Goal: Transaction & Acquisition: Purchase product/service

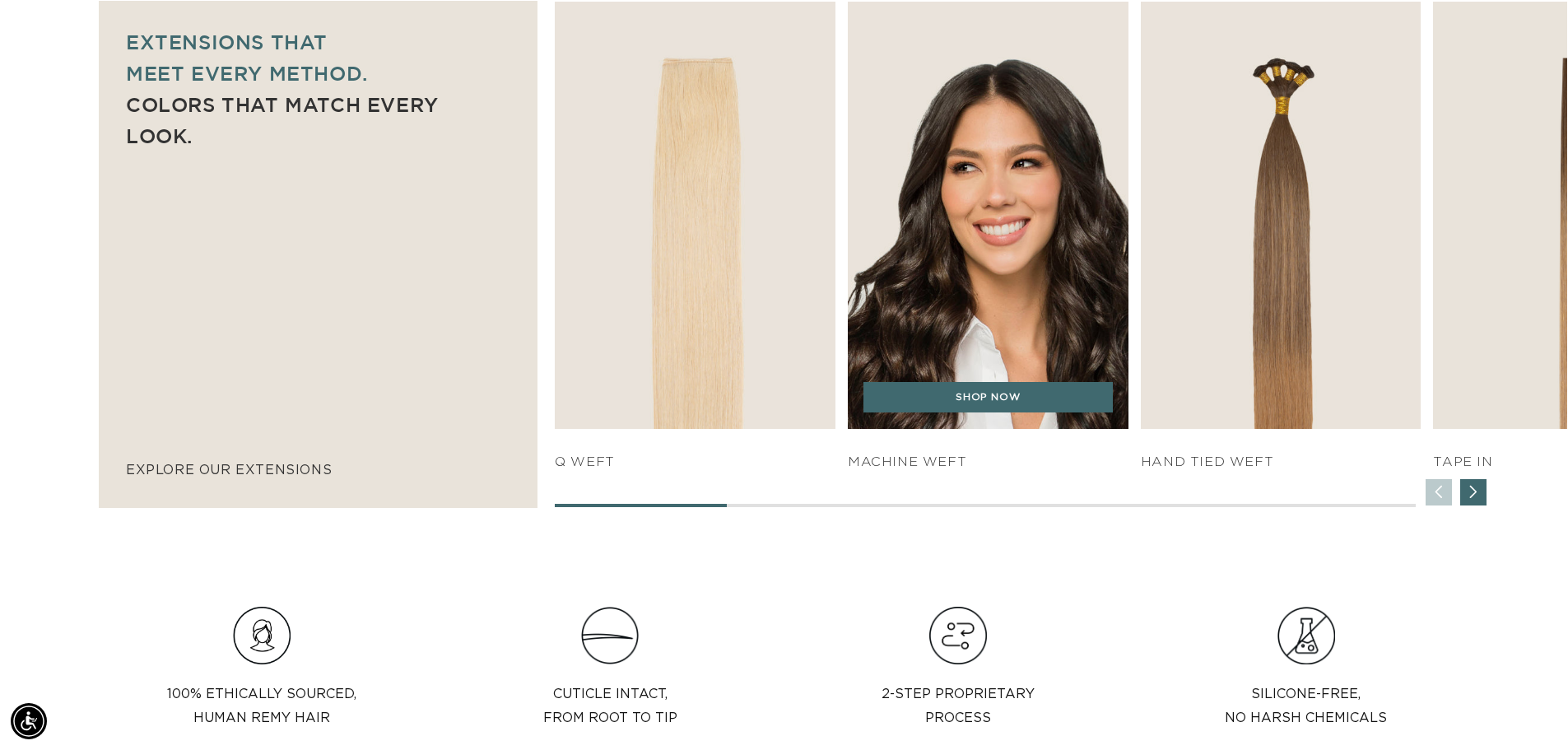
scroll to position [0, 1451]
click at [983, 344] on img "2 / 7" at bounding box center [987, 216] width 295 height 449
click at [980, 405] on link "SHOP NOW" at bounding box center [987, 397] width 249 height 31
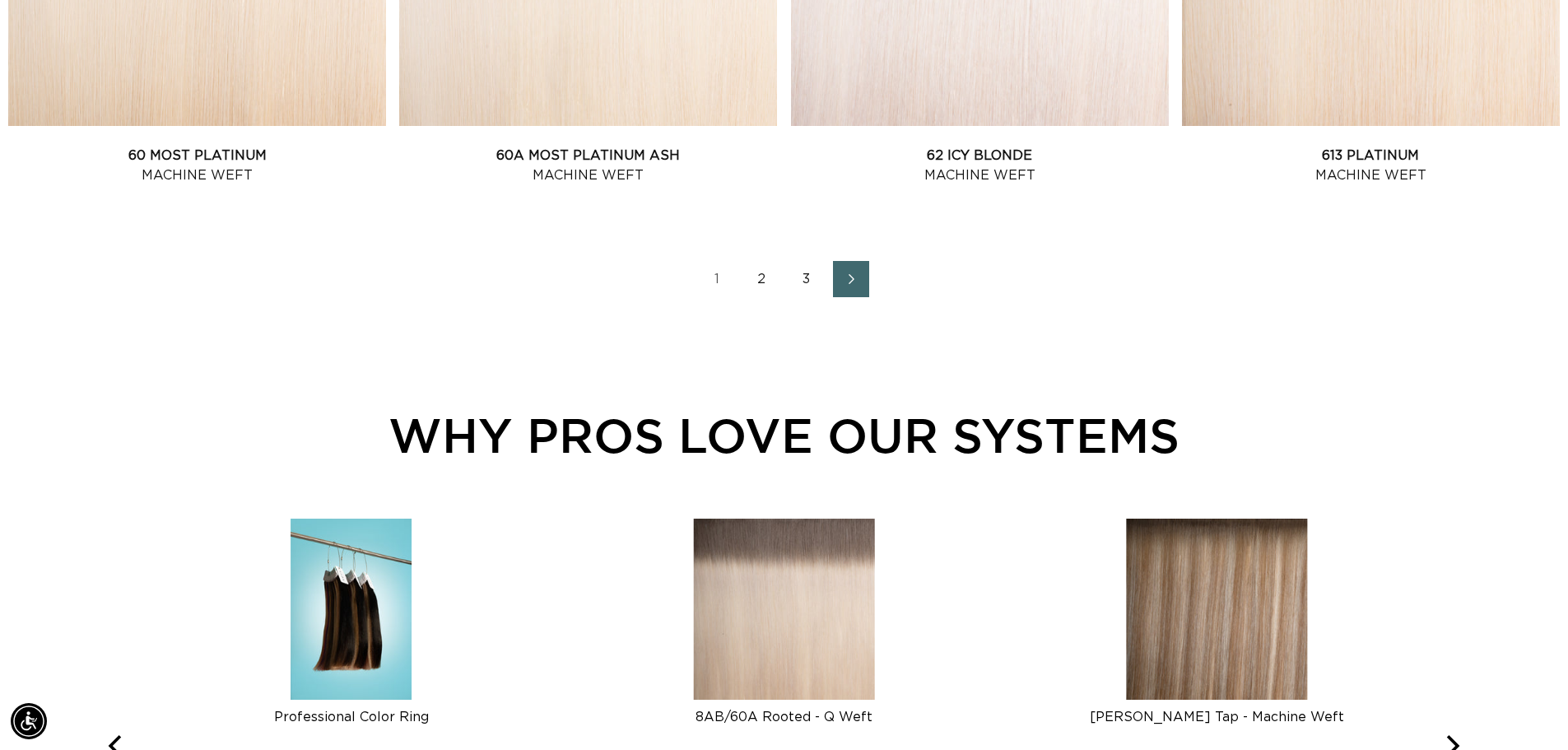
scroll to position [2387, 0]
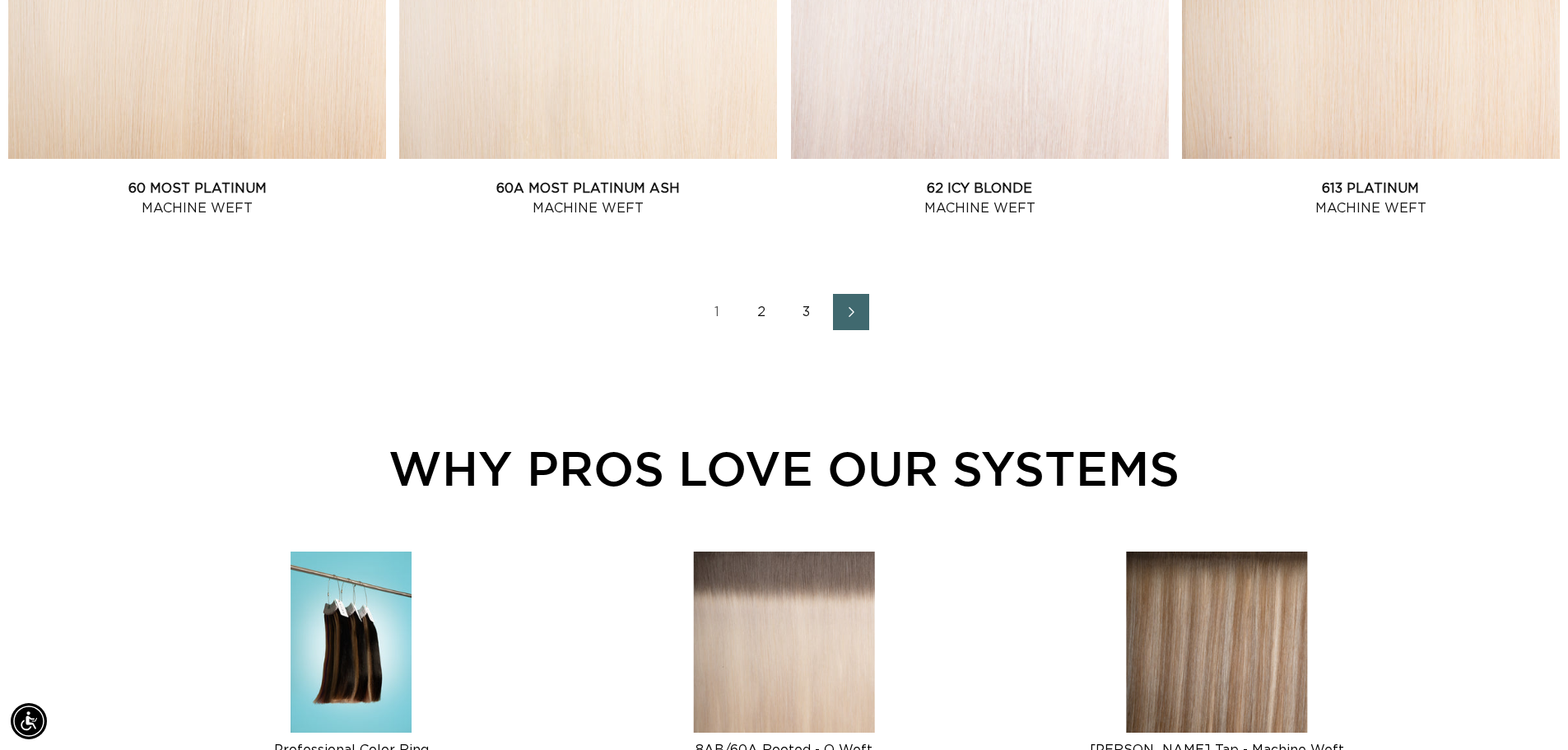
click at [759, 310] on link "2" at bounding box center [762, 312] width 36 height 36
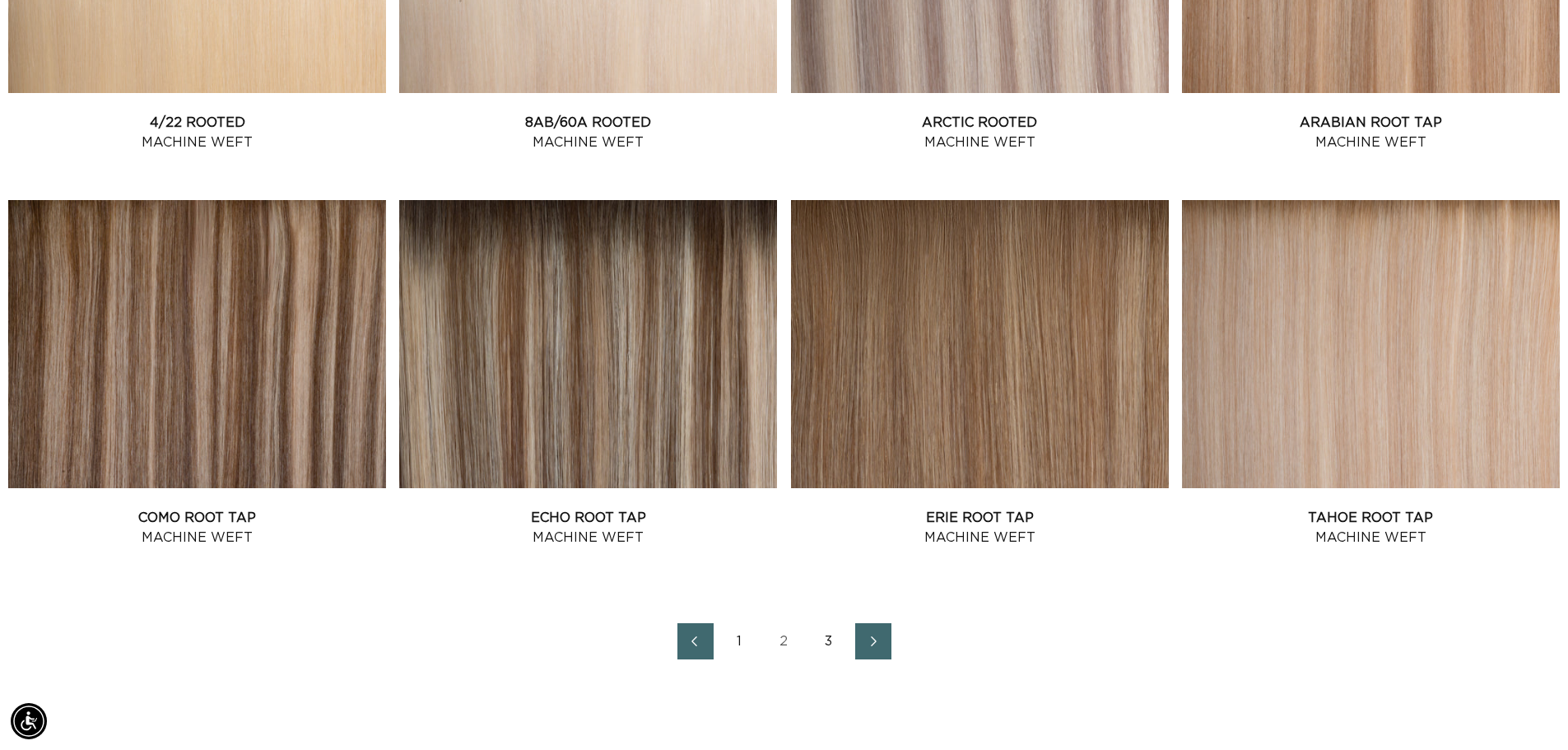
click at [834, 638] on link "3" at bounding box center [828, 641] width 36 height 36
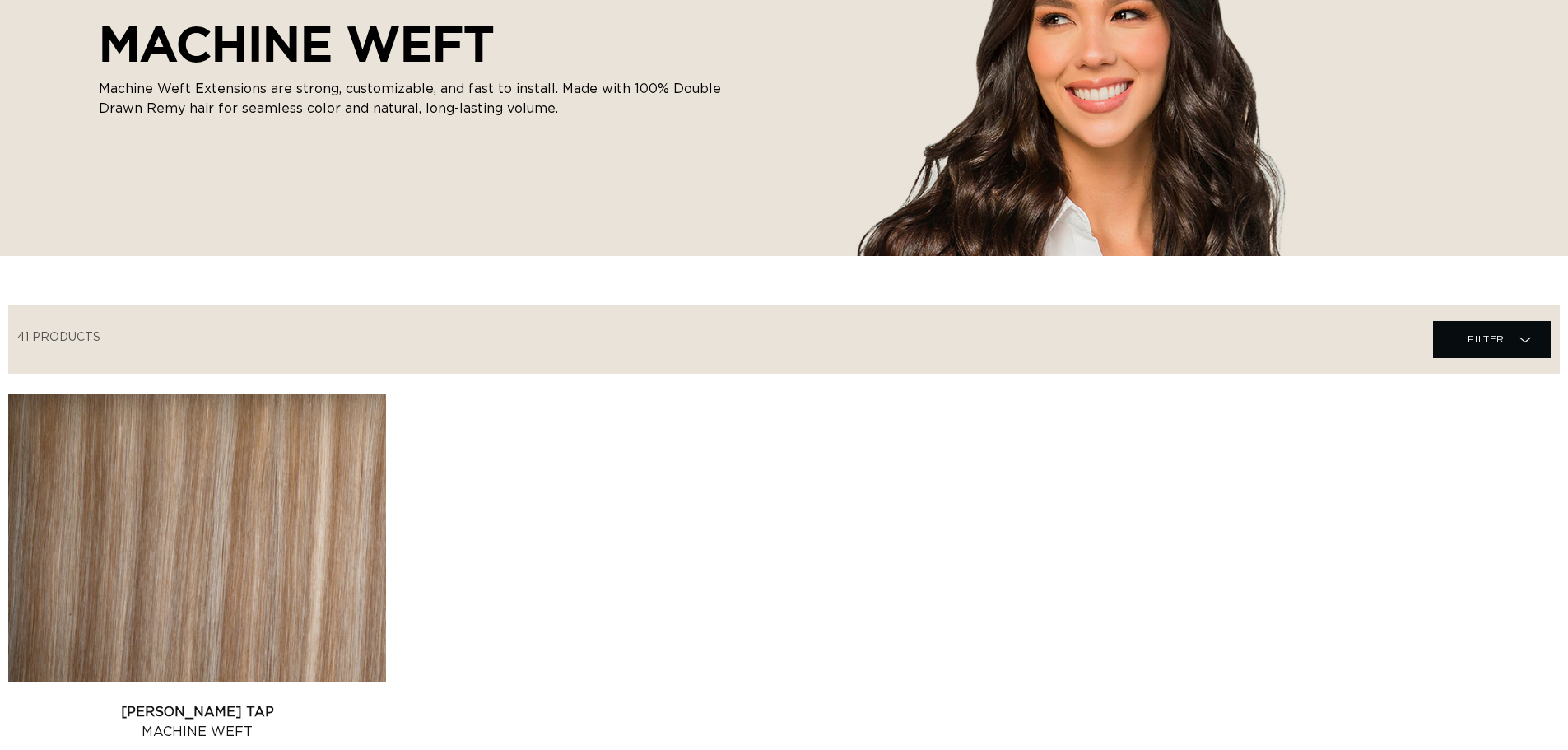
scroll to position [411, 0]
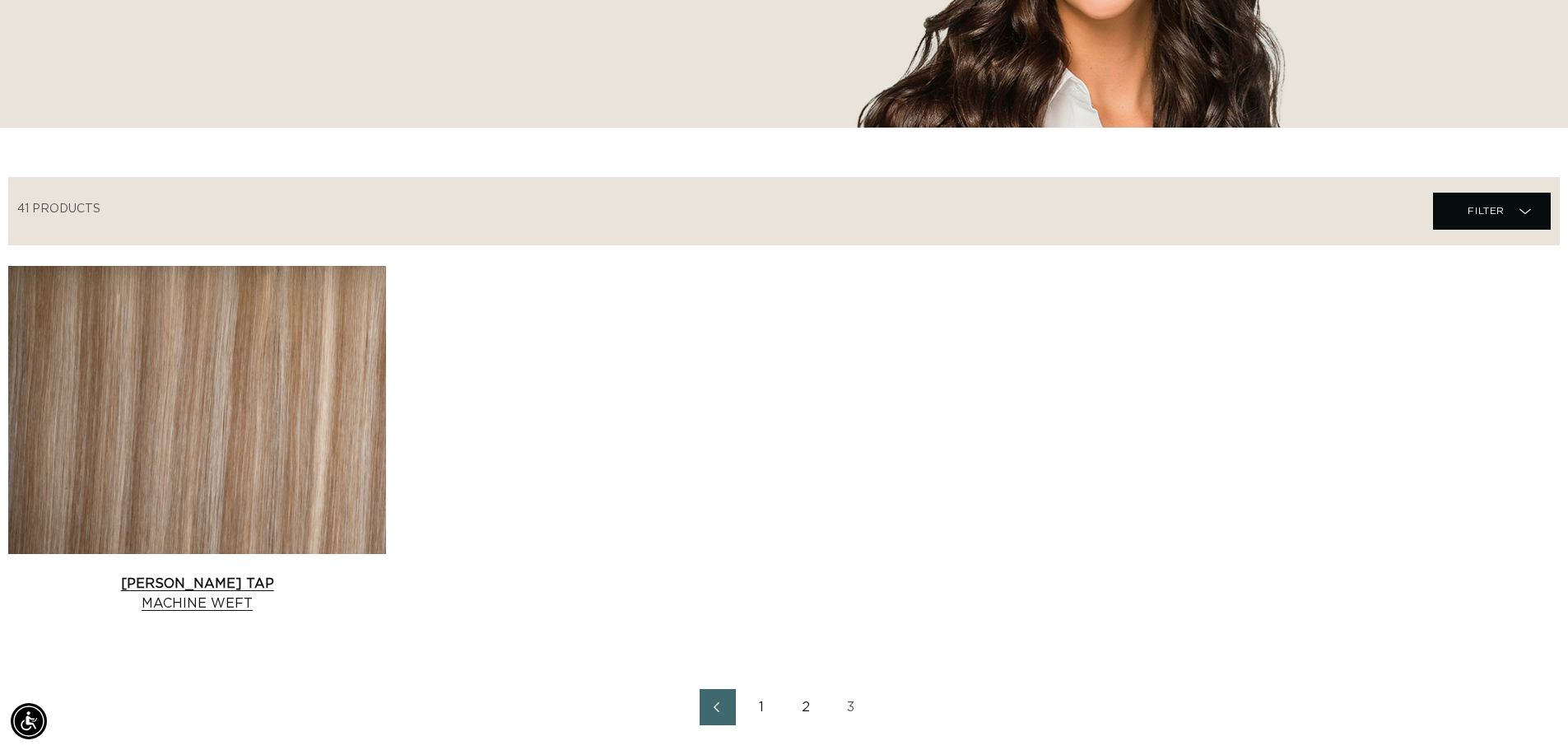
click at [188, 574] on link "Victoria Root Tap Machine Weft" at bounding box center [197, 594] width 377 height 40
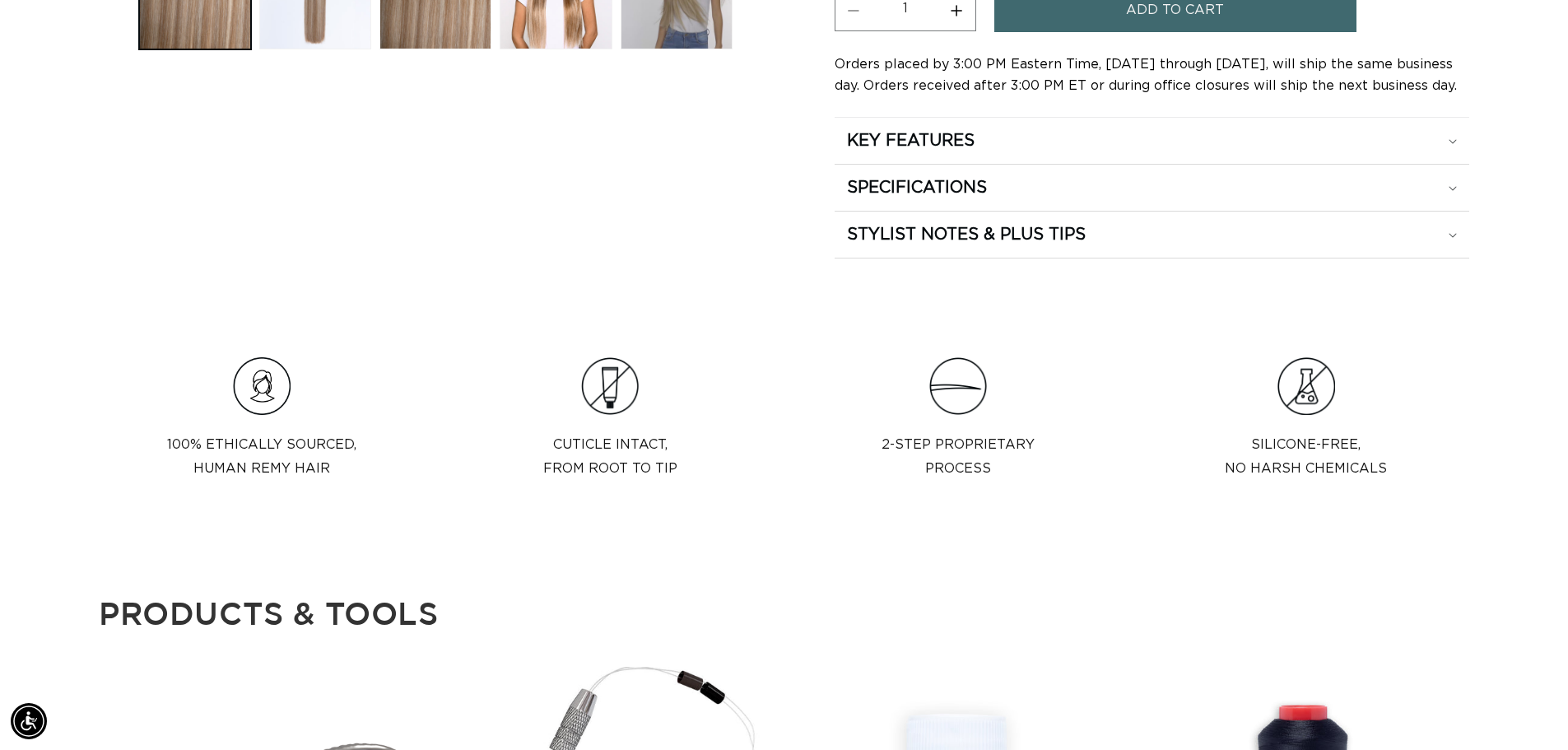
scroll to position [0, 1451]
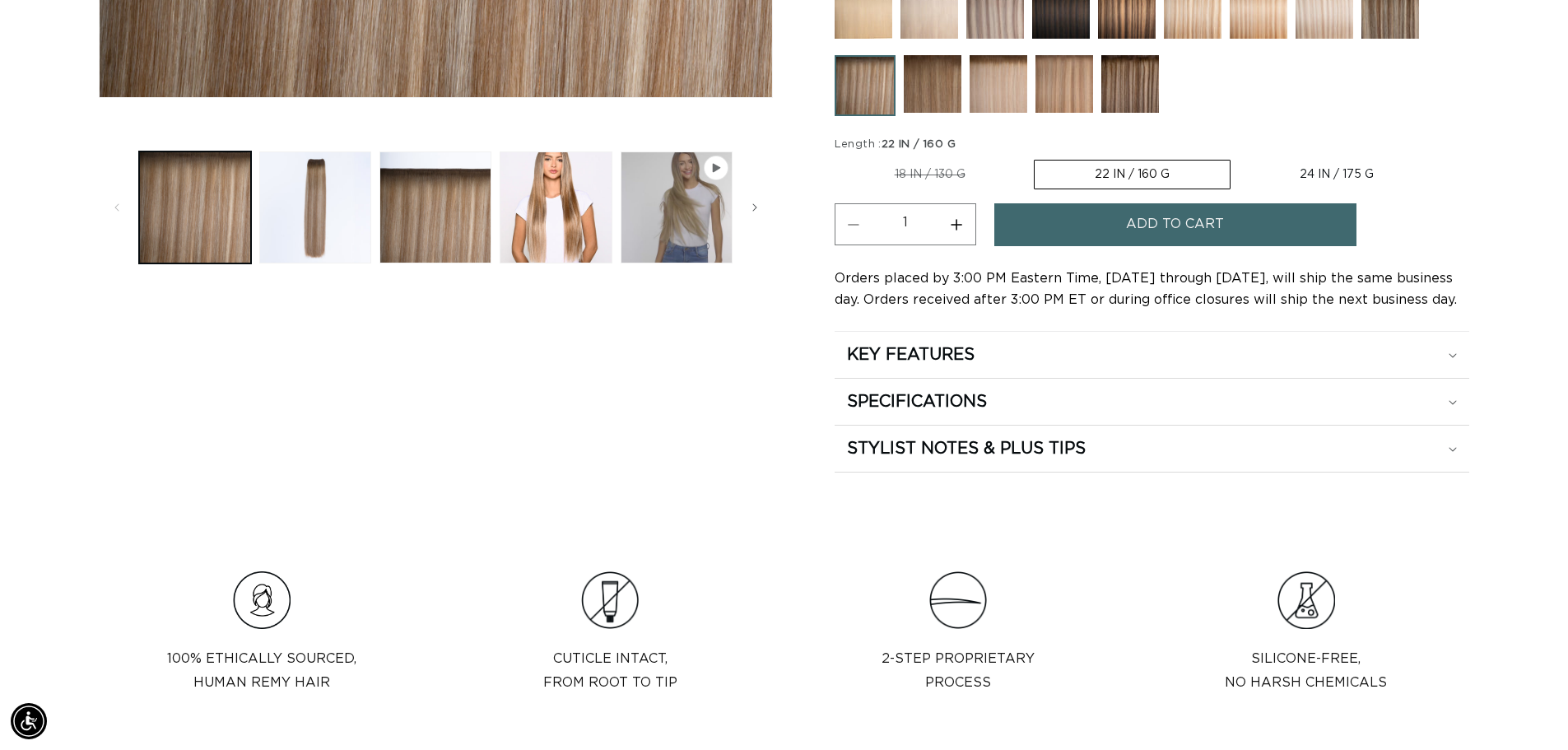
click at [1117, 170] on label "22 IN / 160 G Variant sold out or unavailable" at bounding box center [1132, 175] width 197 height 30
click at [1035, 157] on input "22 IN / 160 G Variant sold out or unavailable" at bounding box center [1034, 156] width 1 height 1
click at [1115, 170] on label "22 IN / 160 G Variant sold out or unavailable" at bounding box center [1132, 175] width 197 height 30
click at [1035, 157] on input "22 IN / 160 G Variant sold out or unavailable" at bounding box center [1034, 156] width 1 height 1
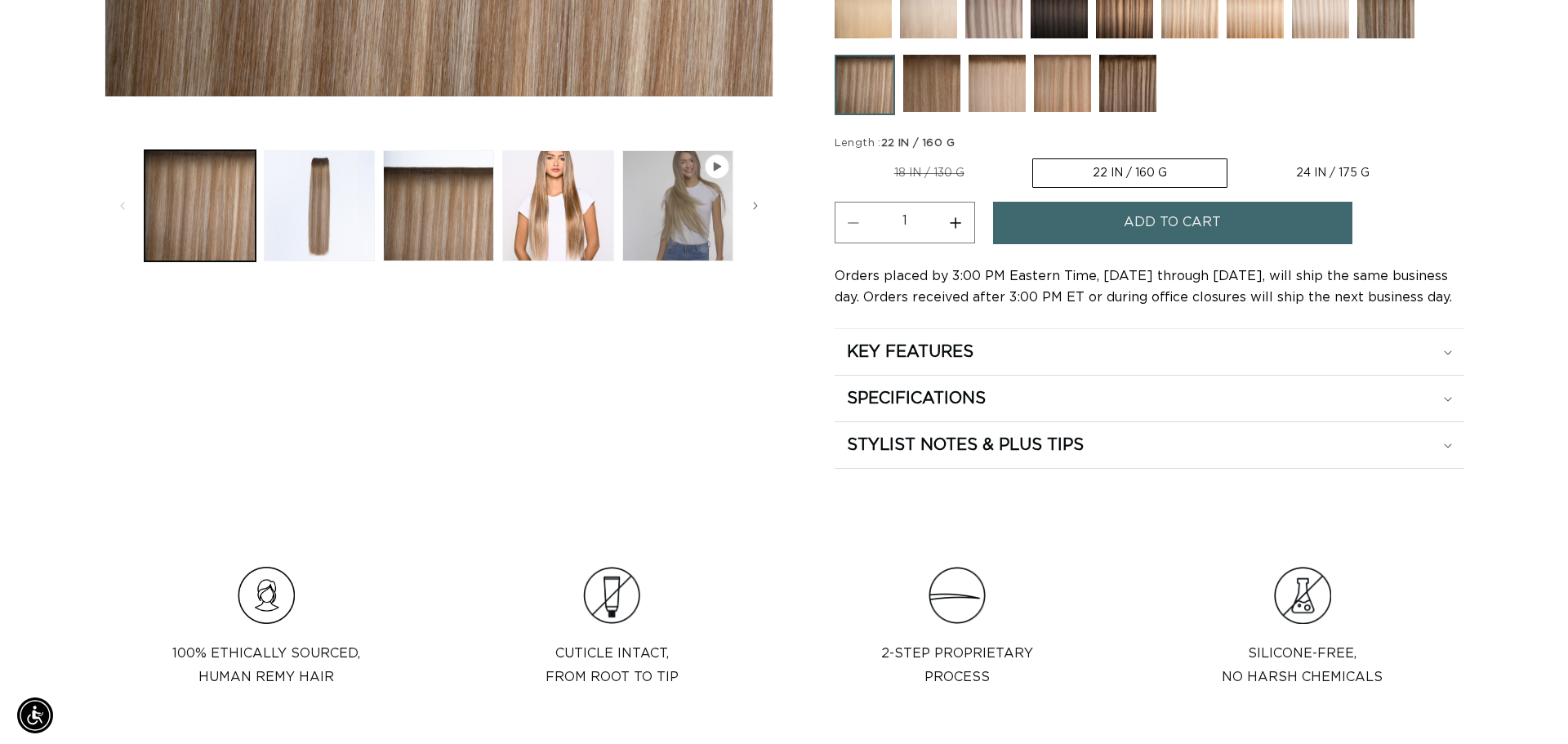
scroll to position [0, 2880]
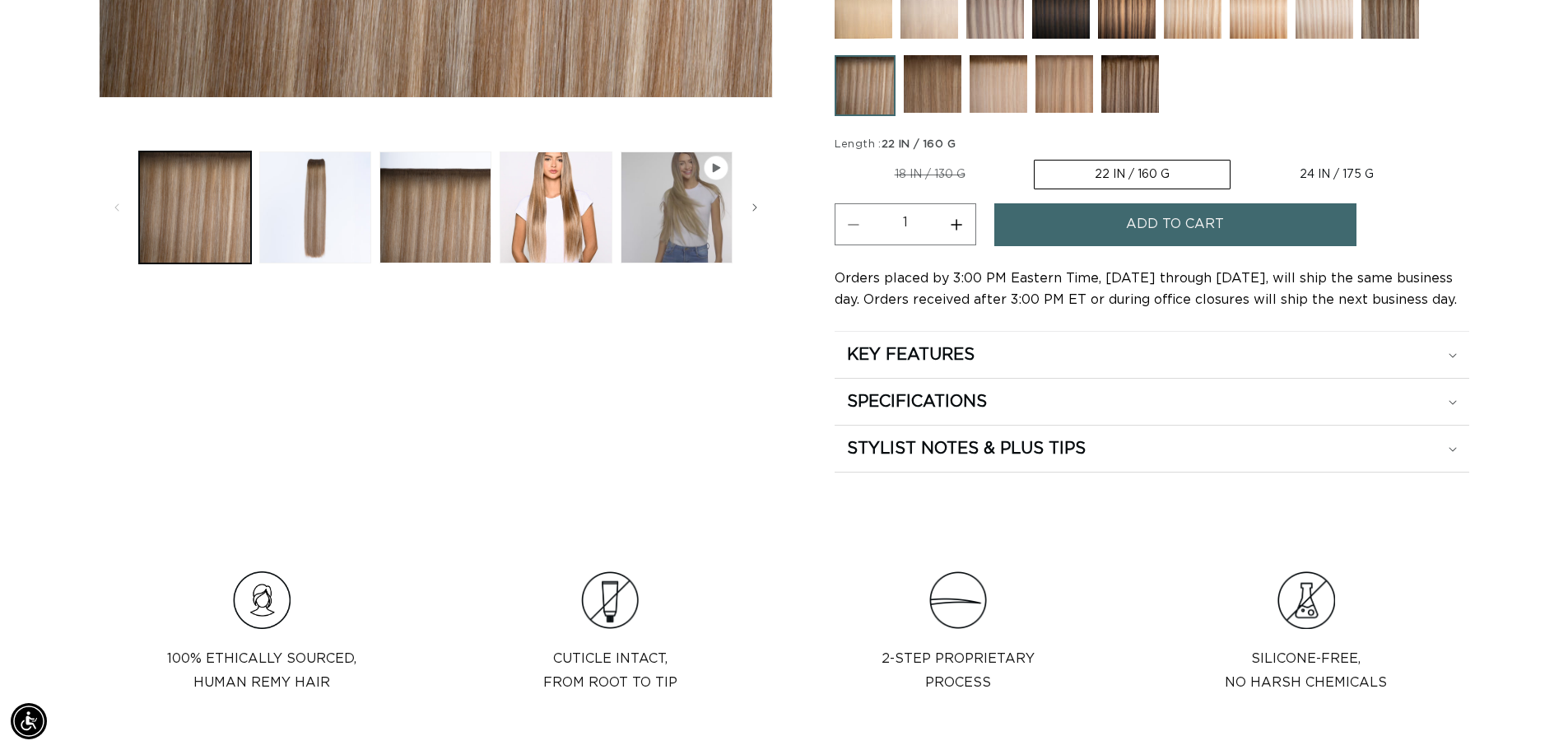
click at [1083, 231] on button "Add to cart" at bounding box center [1175, 225] width 362 height 42
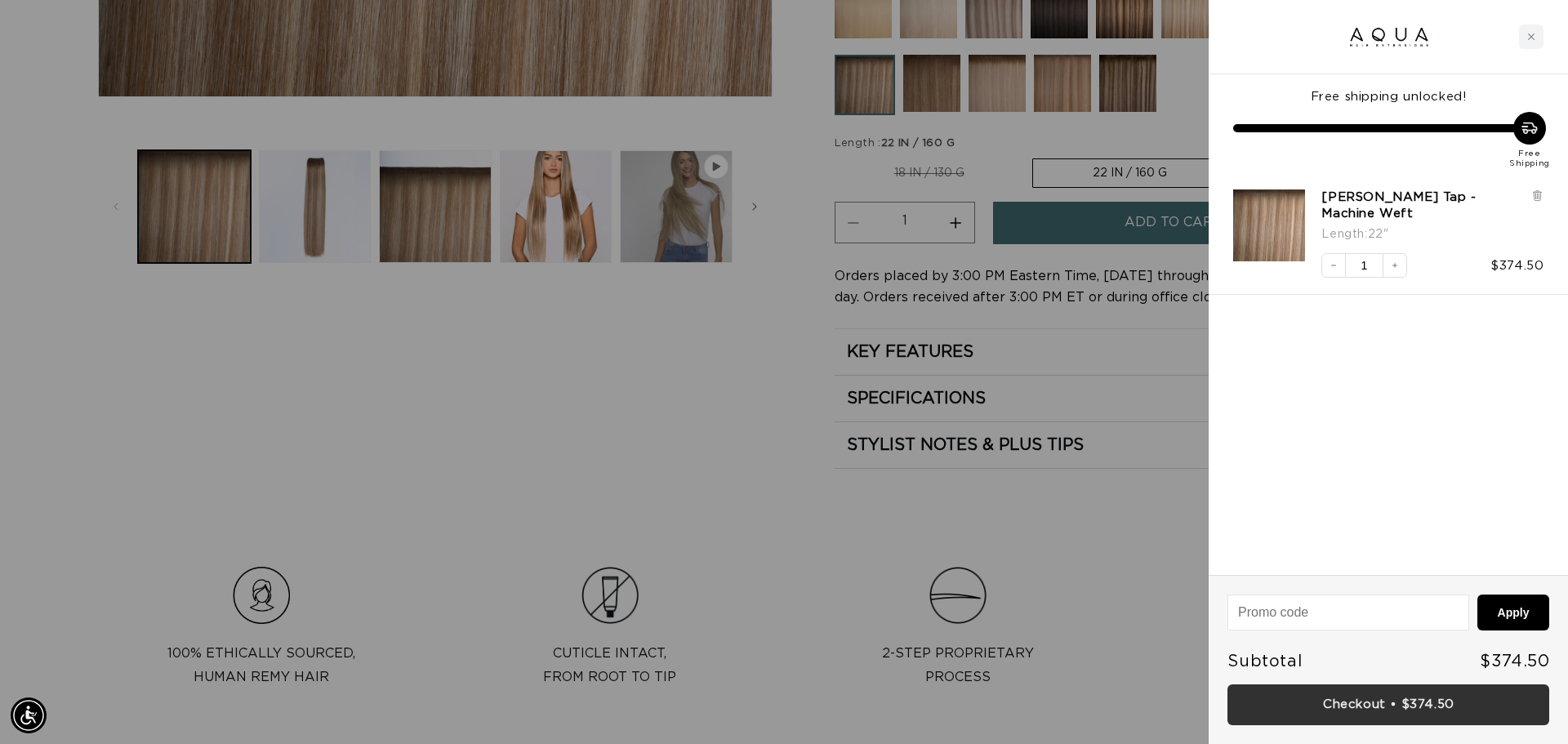
scroll to position [0, 0]
click at [1371, 700] on link "Checkout • $374.50" at bounding box center [1389, 705] width 322 height 41
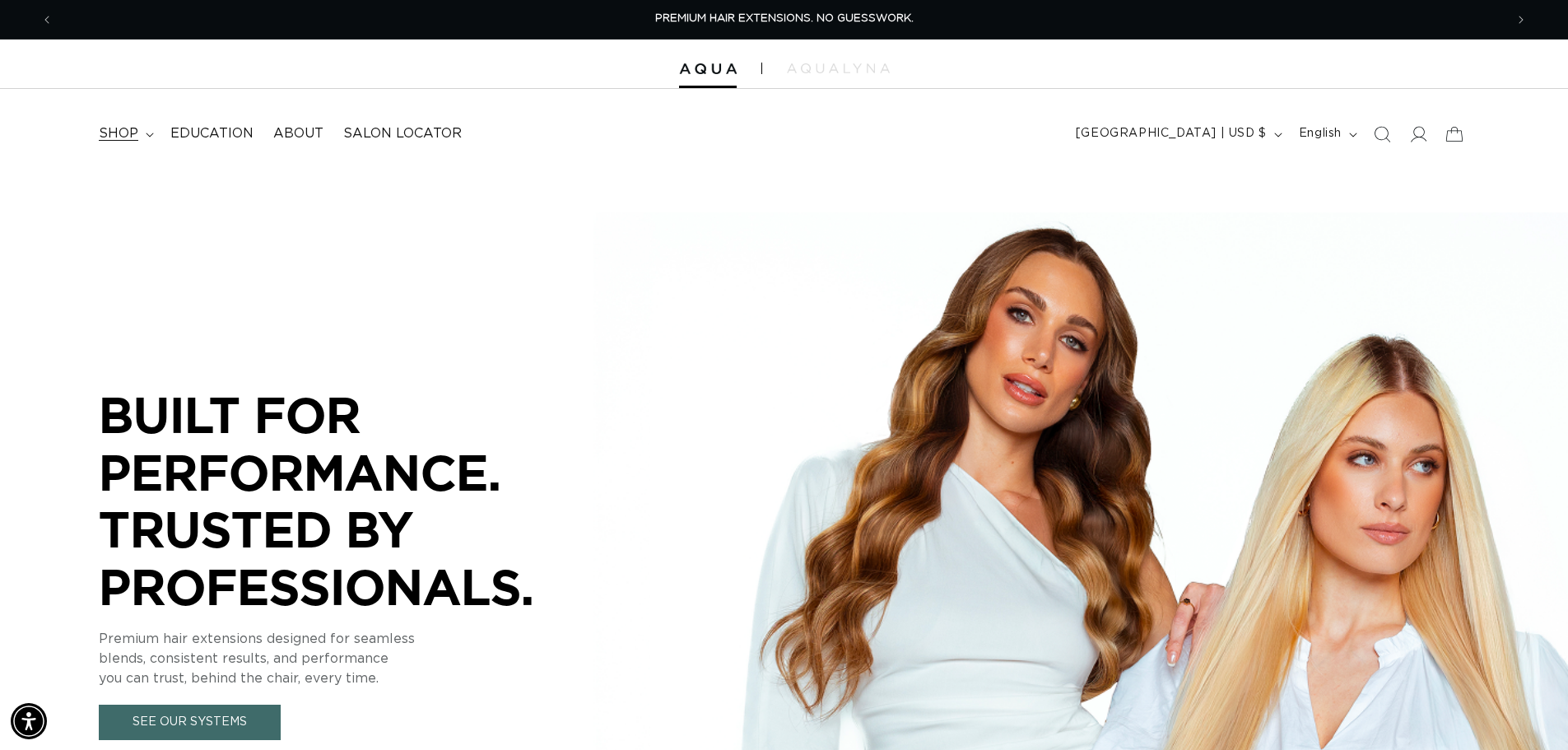
click at [112, 143] on summary "shop" at bounding box center [125, 133] width 71 height 37
click at [155, 131] on summary "shop" at bounding box center [125, 133] width 71 height 37
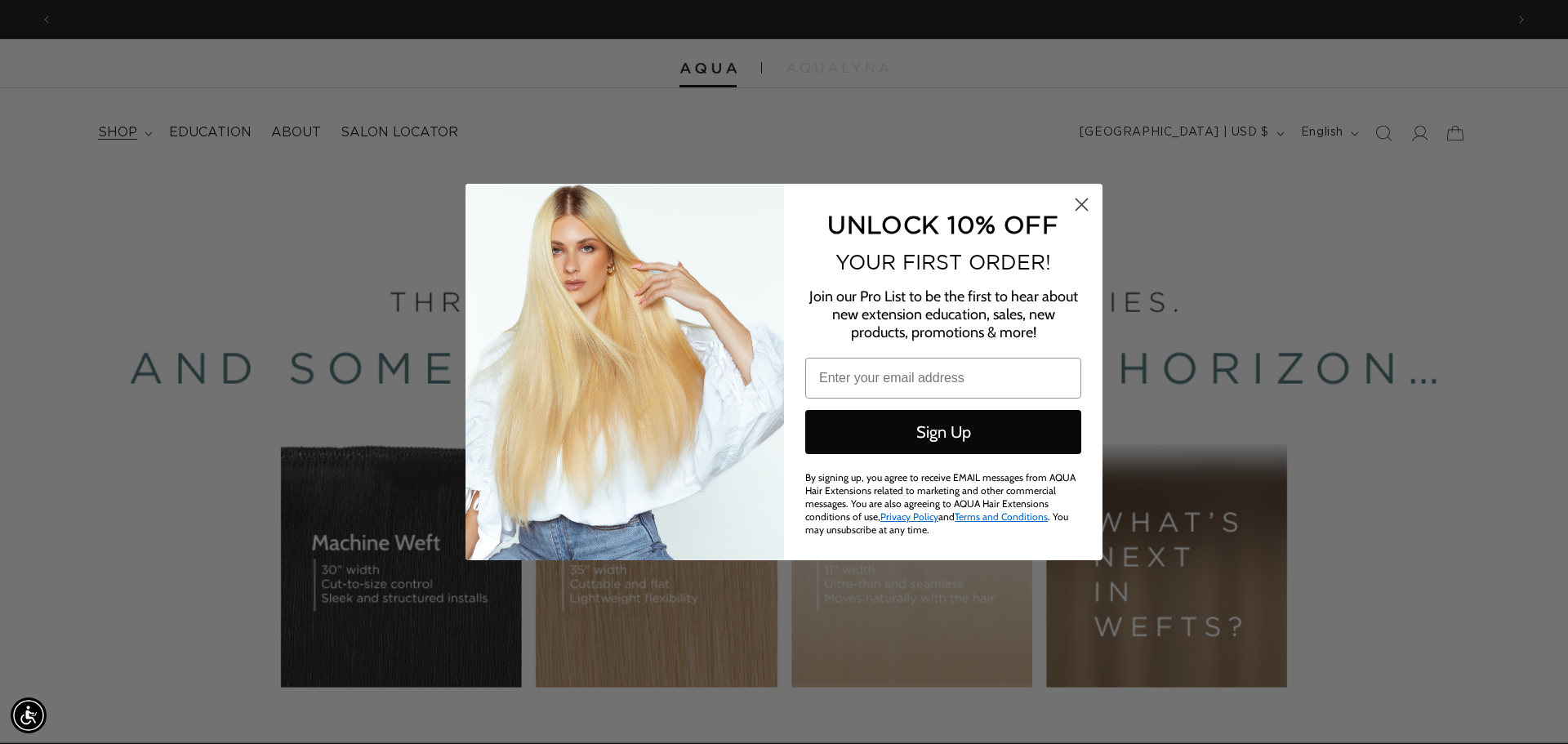
scroll to position [0, 2904]
click at [1081, 203] on circle "Close dialog" at bounding box center [1081, 204] width 27 height 27
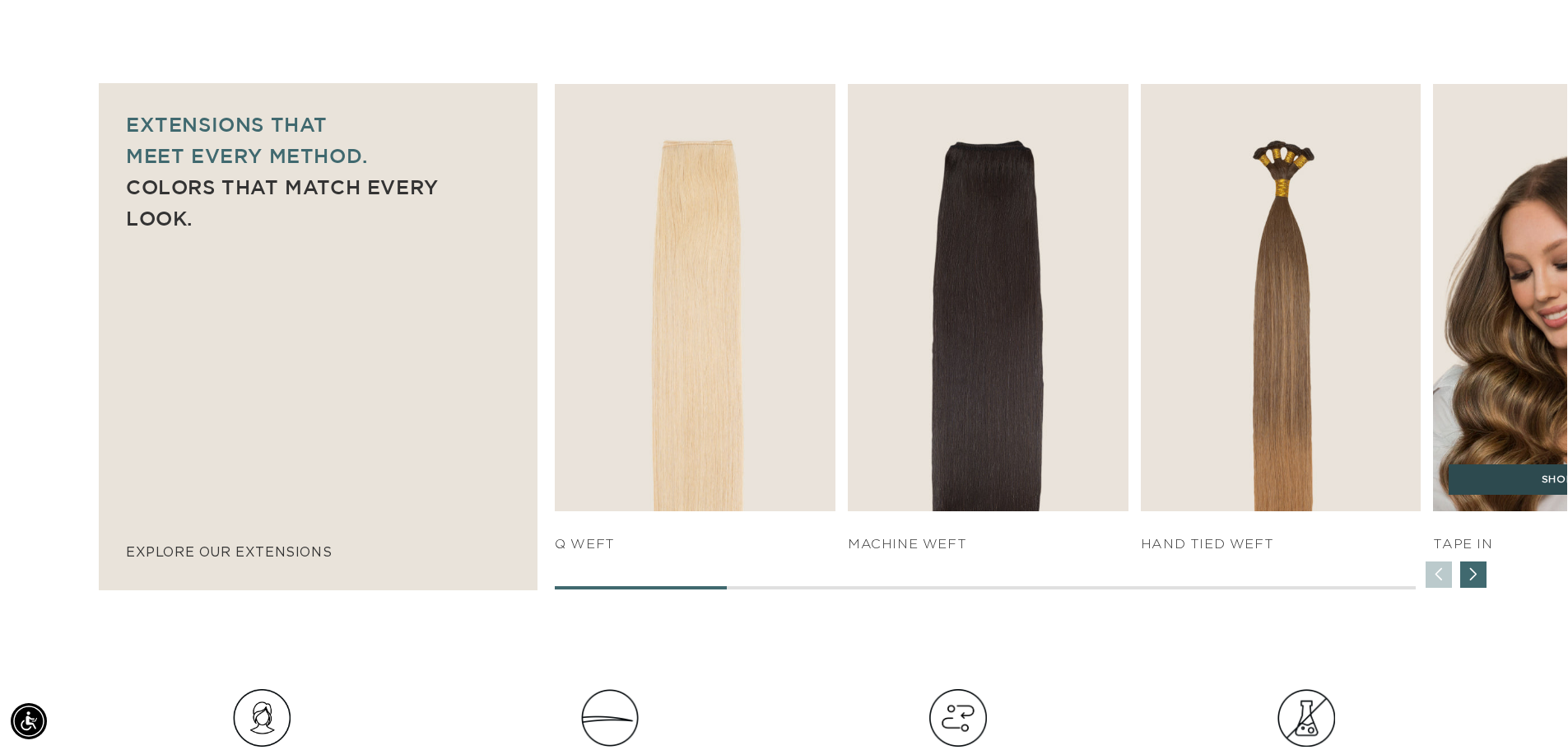
scroll to position [0, 2902]
click at [1502, 477] on link "SHOP NOW" at bounding box center [1573, 479] width 249 height 31
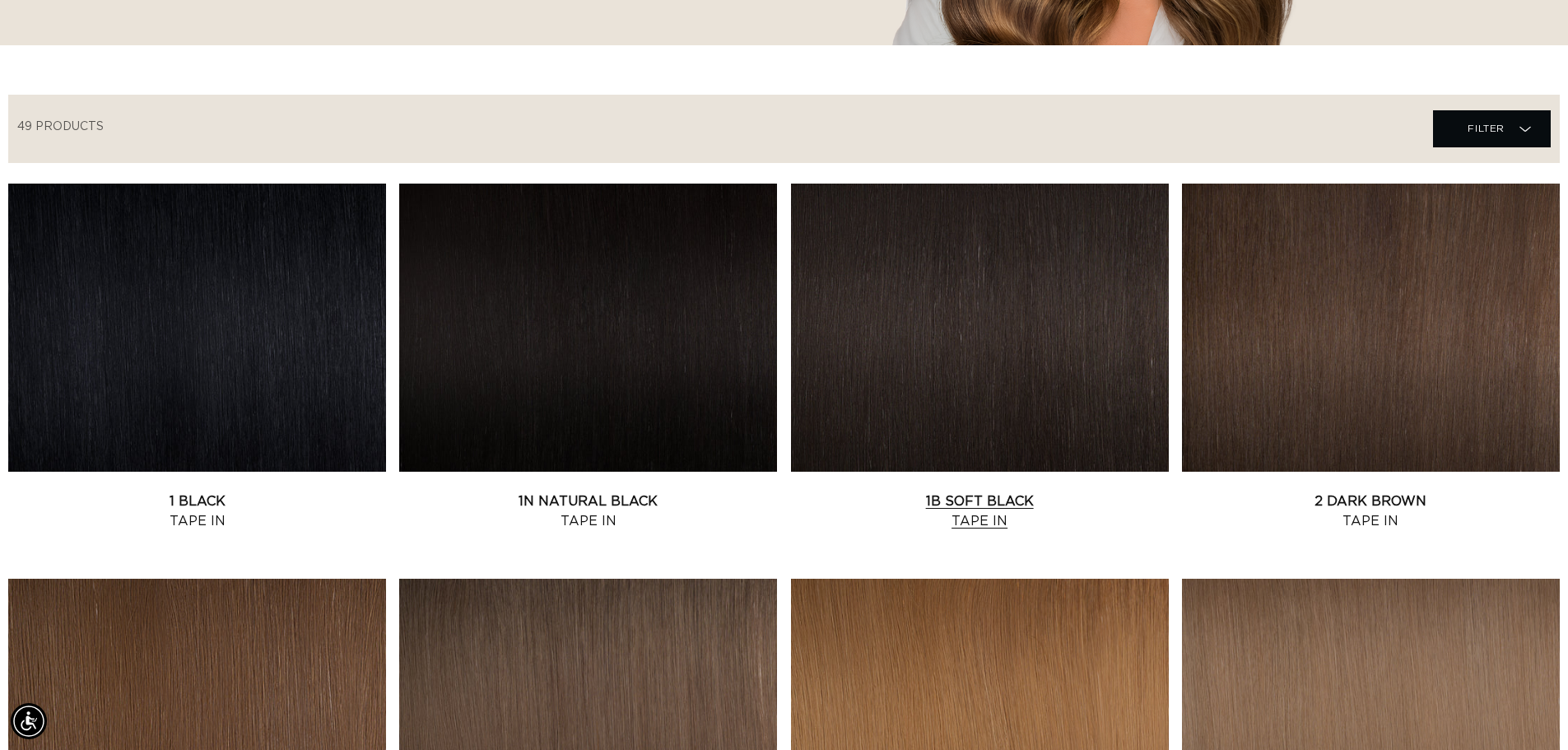
scroll to position [0, 2902]
click at [981, 508] on link "1B Soft Black Tape In" at bounding box center [979, 512] width 377 height 40
click at [1316, 492] on link "2 Dark Brown Tape In" at bounding box center [1370, 512] width 377 height 40
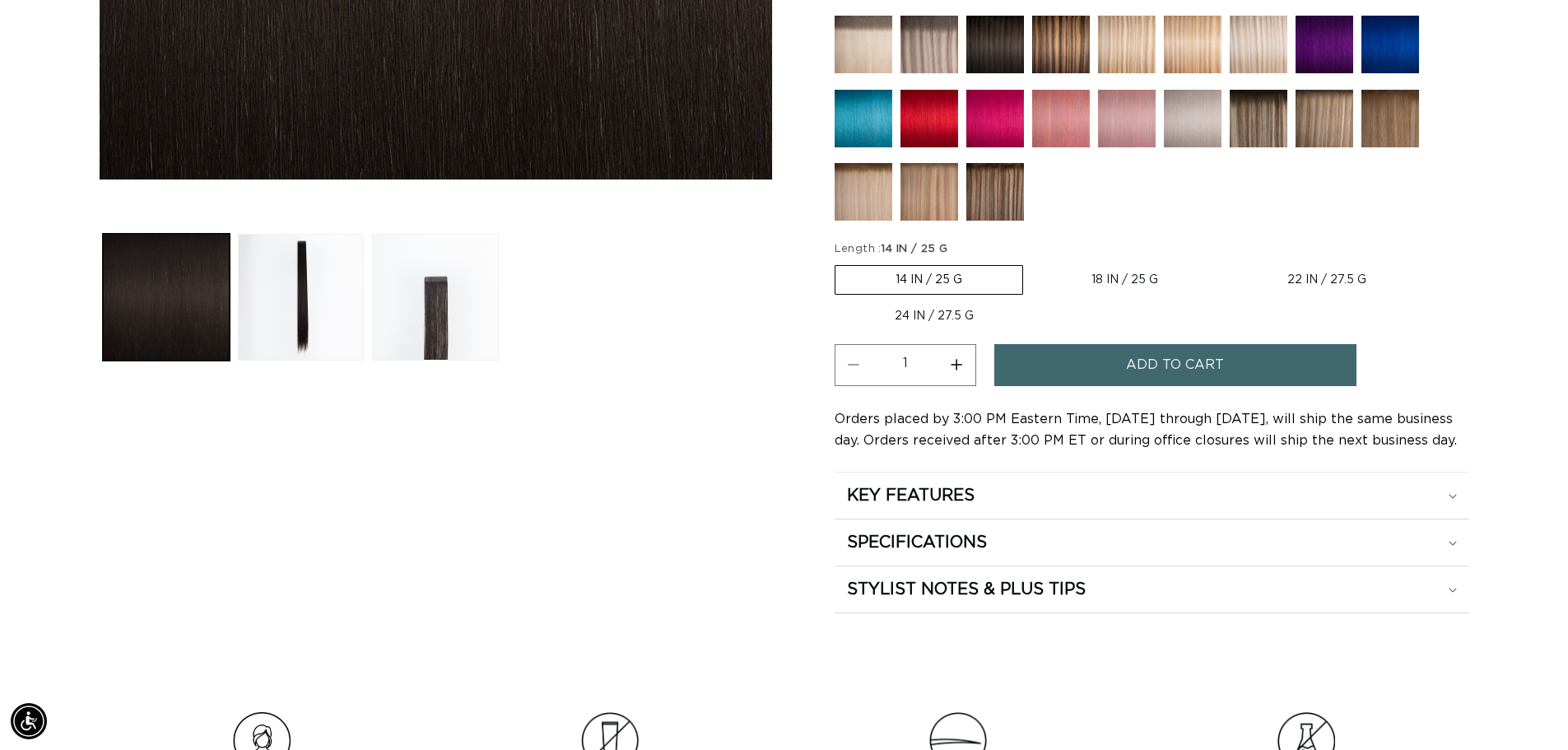
scroll to position [0, 1451]
click at [926, 273] on label "14 IN / 25 G Variant sold out or unavailable" at bounding box center [928, 280] width 189 height 30
click at [839, 262] on input "14 IN / 25 G Variant sold out or unavailable" at bounding box center [839, 262] width 1 height 1
click at [958, 362] on button "Increase quantity for 1B Soft Black - Tape In" at bounding box center [956, 365] width 37 height 42
type input "2"
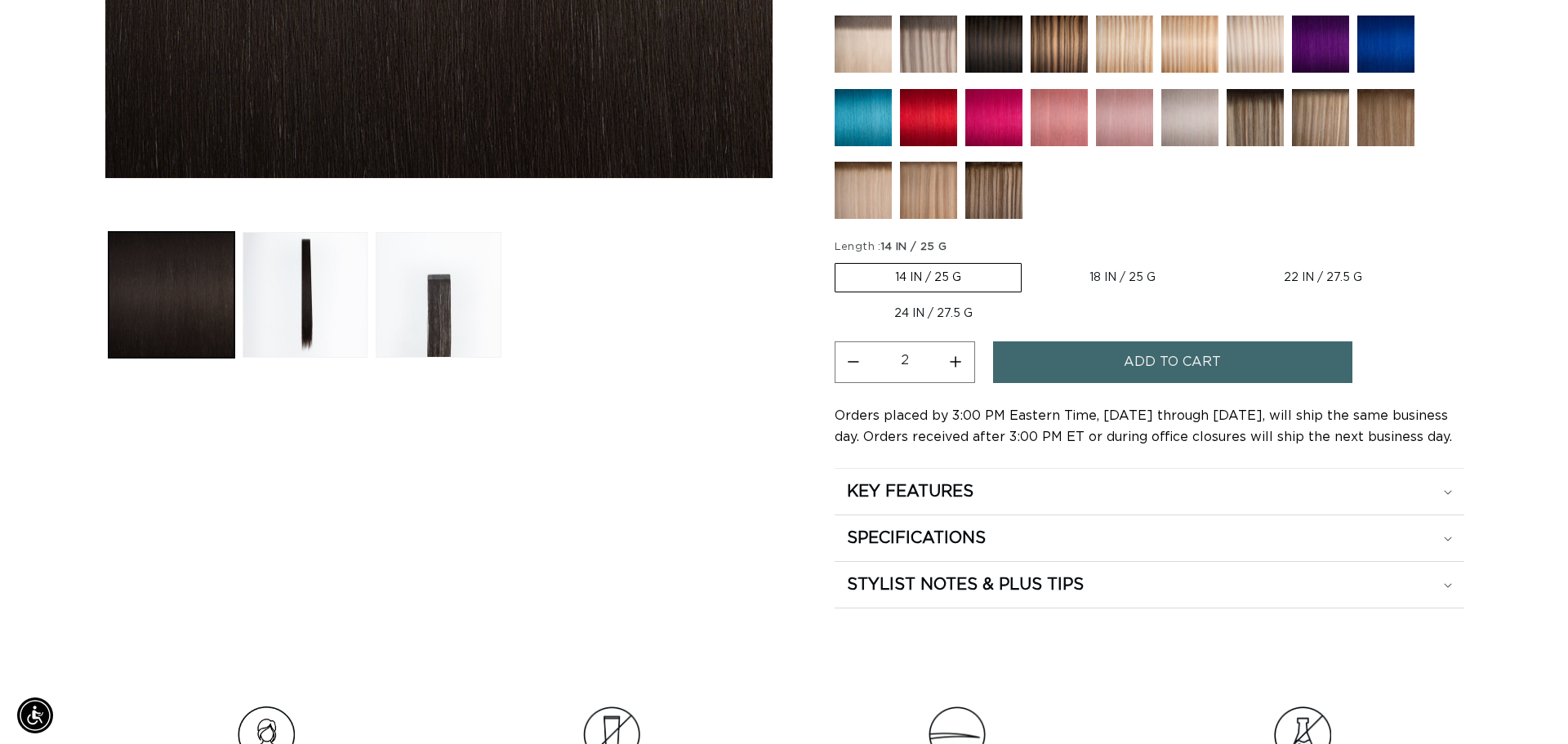
scroll to position [0, 2880]
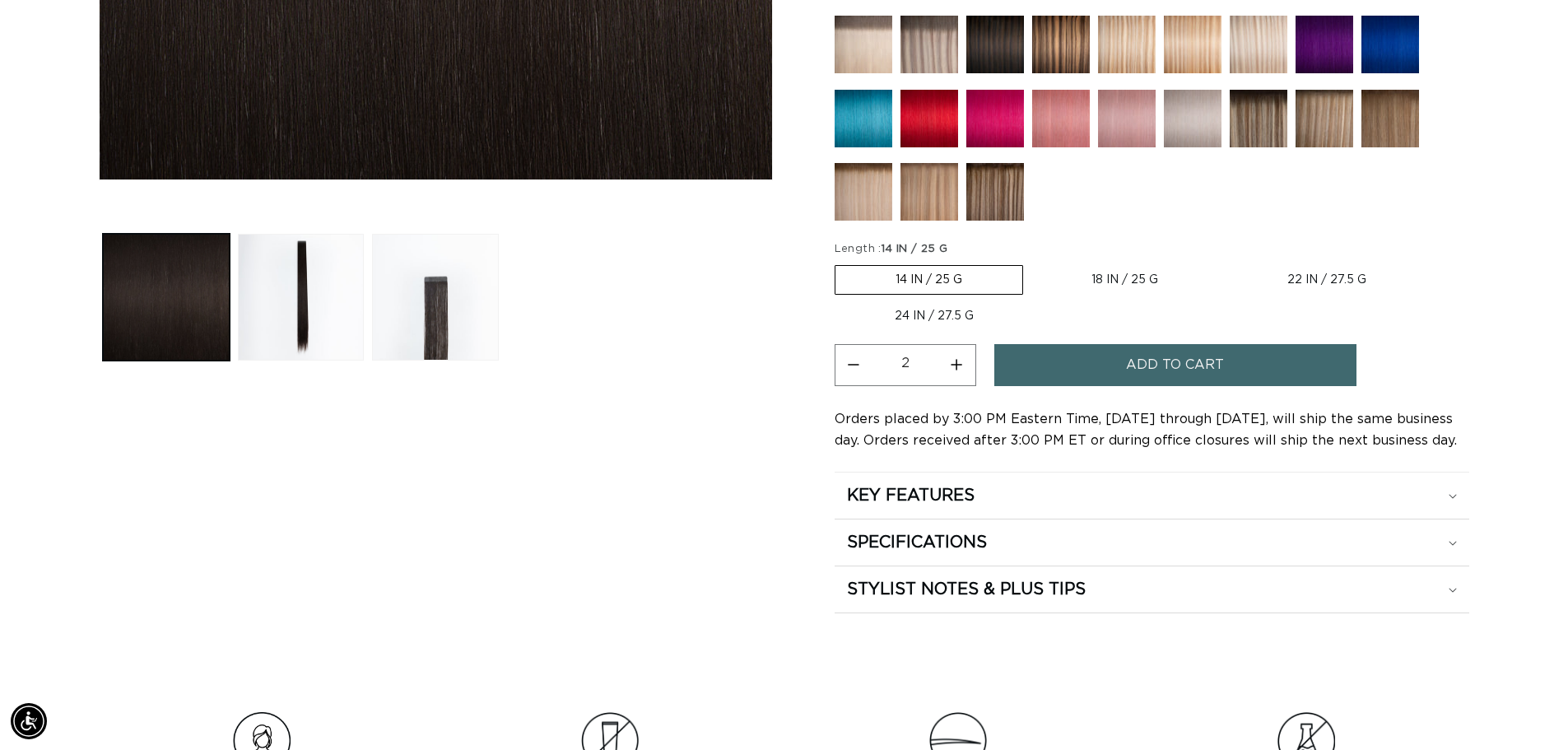
click at [1131, 374] on span "Add to cart" at bounding box center [1175, 365] width 98 height 42
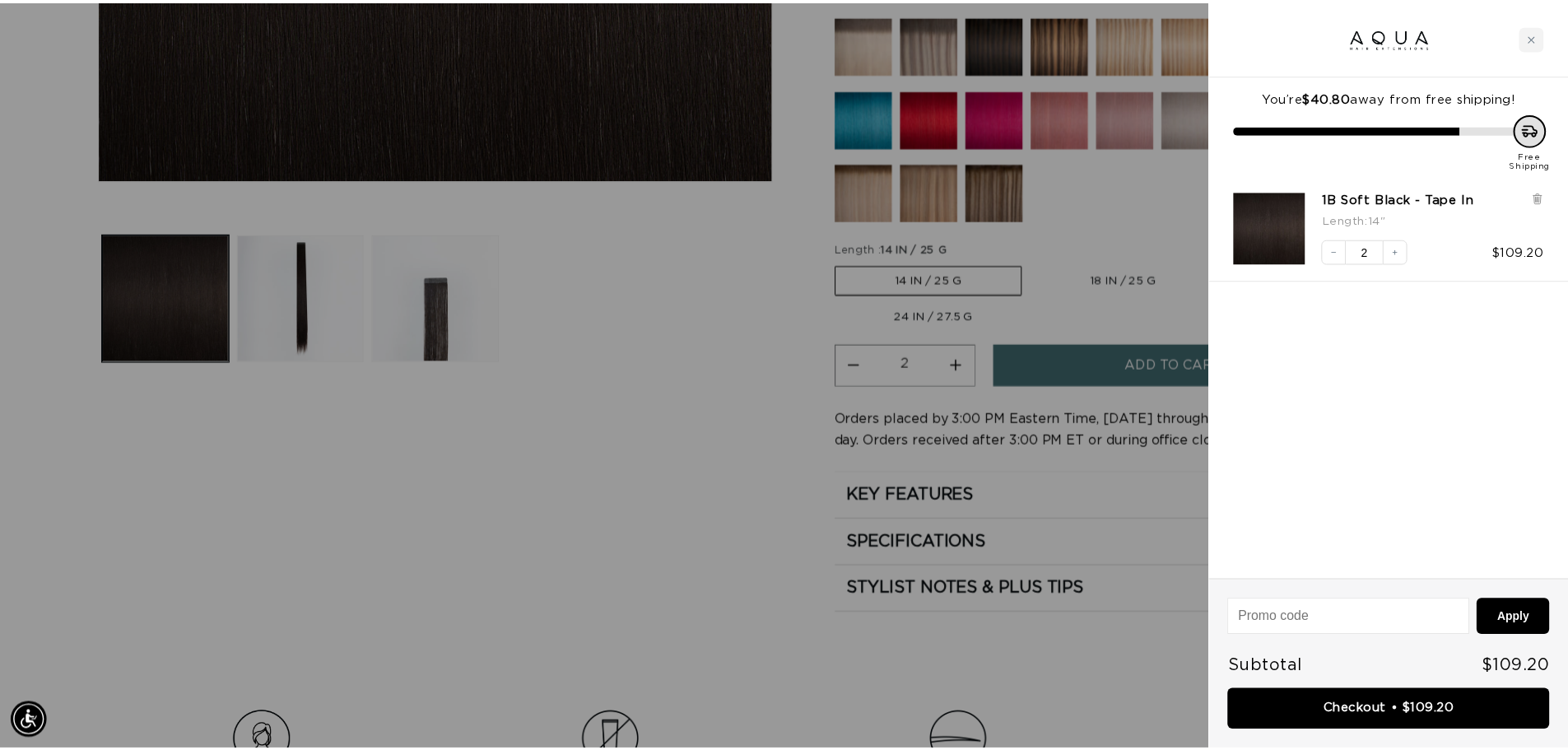
scroll to position [0, 0]
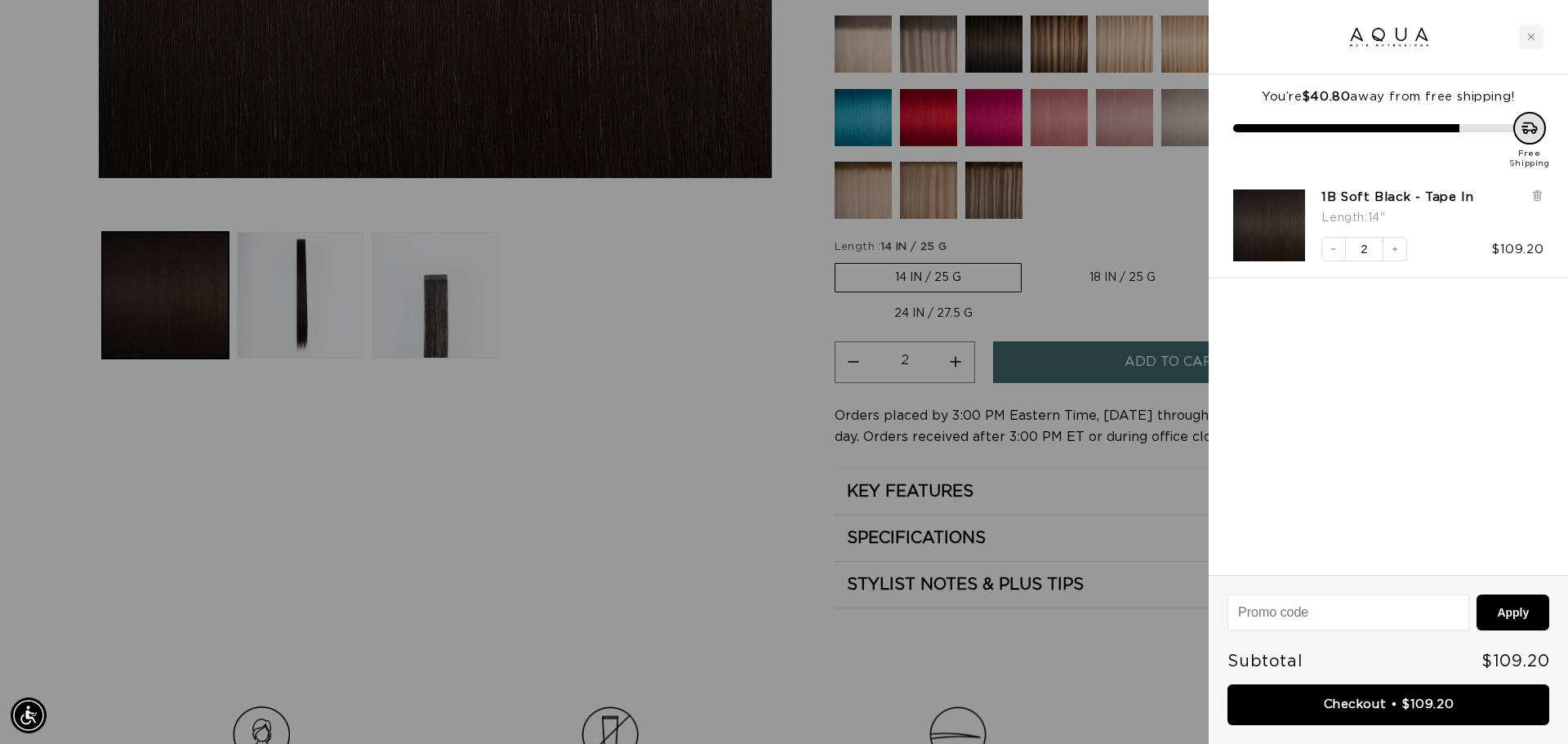
click at [546, 507] on div at bounding box center [784, 372] width 1568 height 744
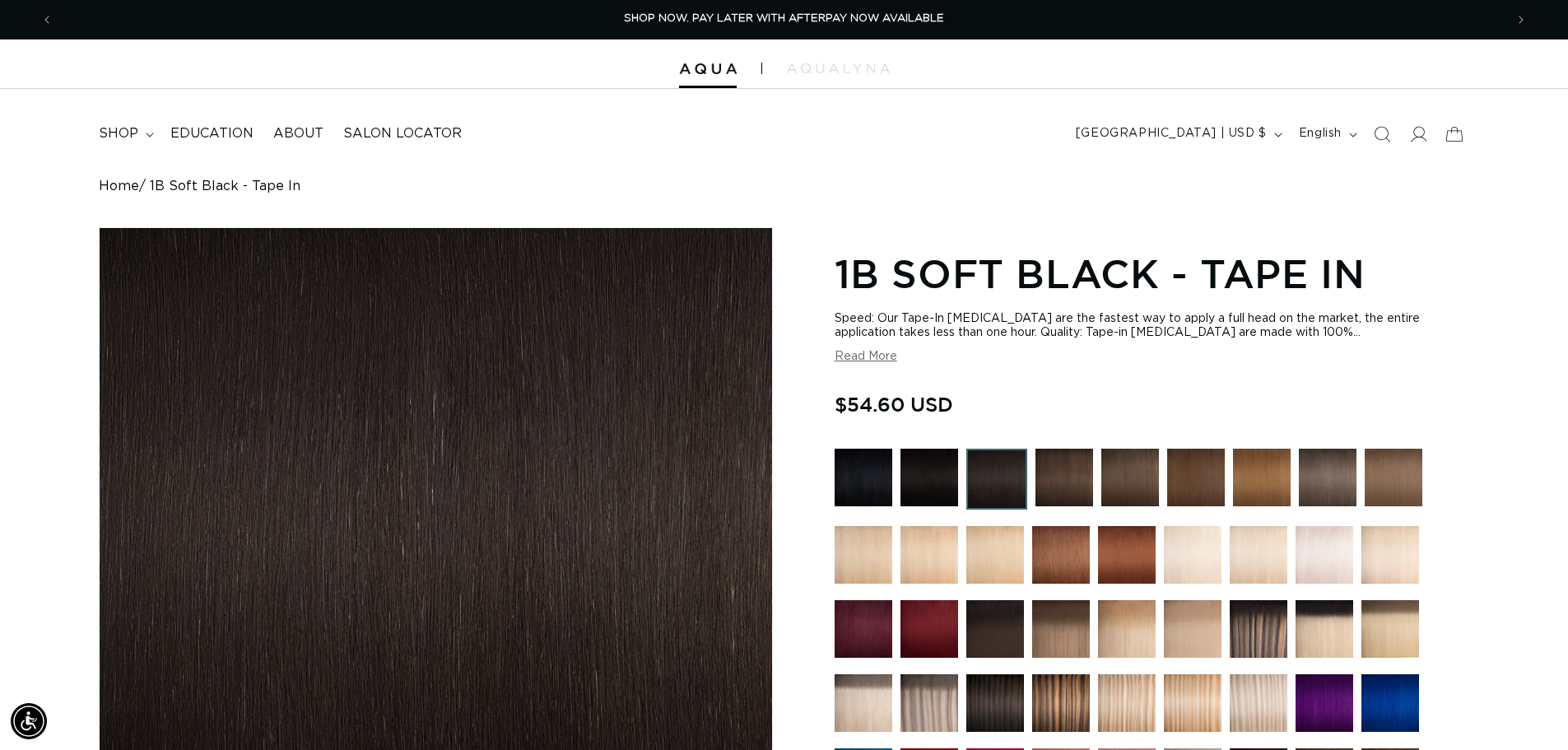
click at [990, 488] on img at bounding box center [996, 479] width 61 height 61
click at [43, 25] on span "Previous announcement" at bounding box center [47, 20] width 17 height 17
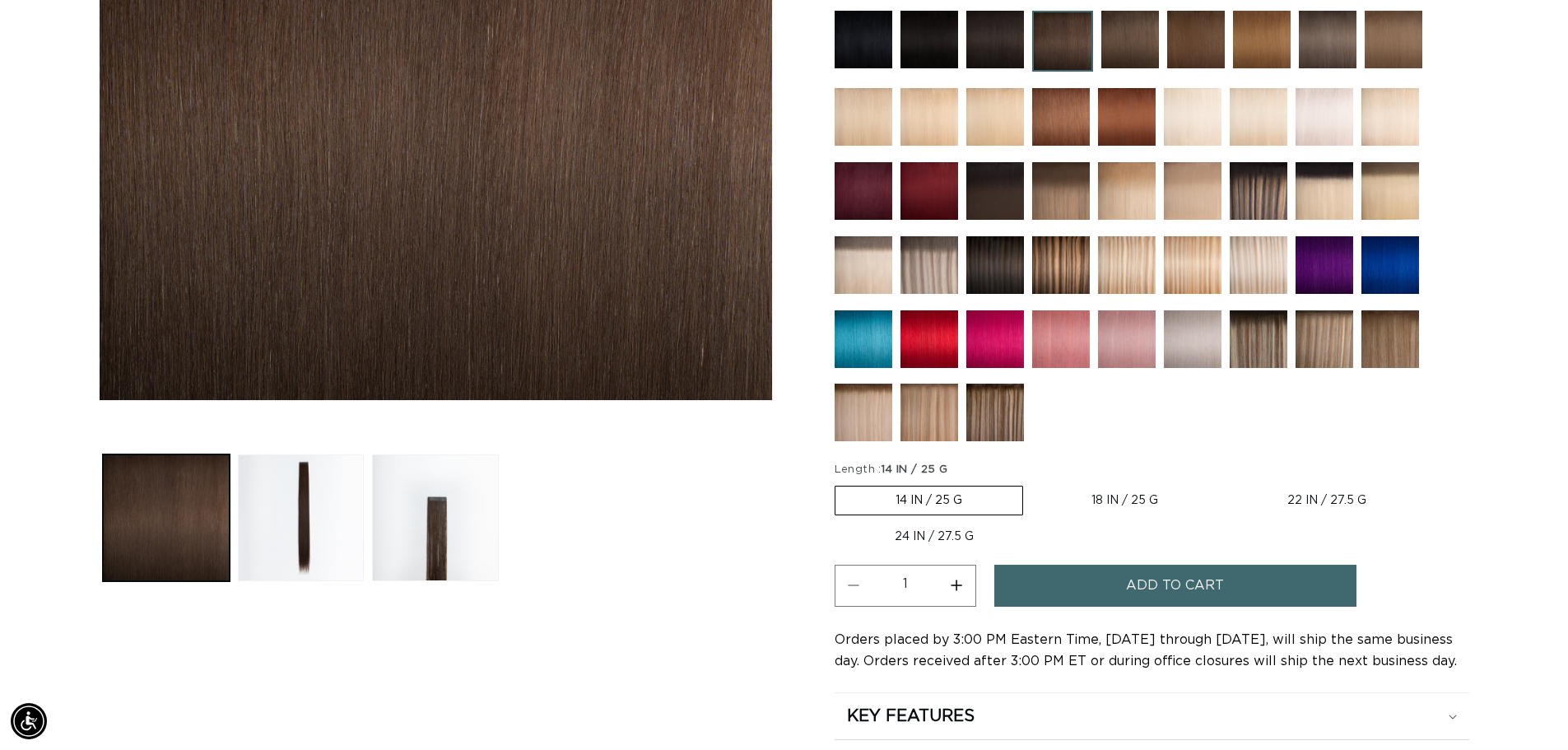
scroll to position [576, 0]
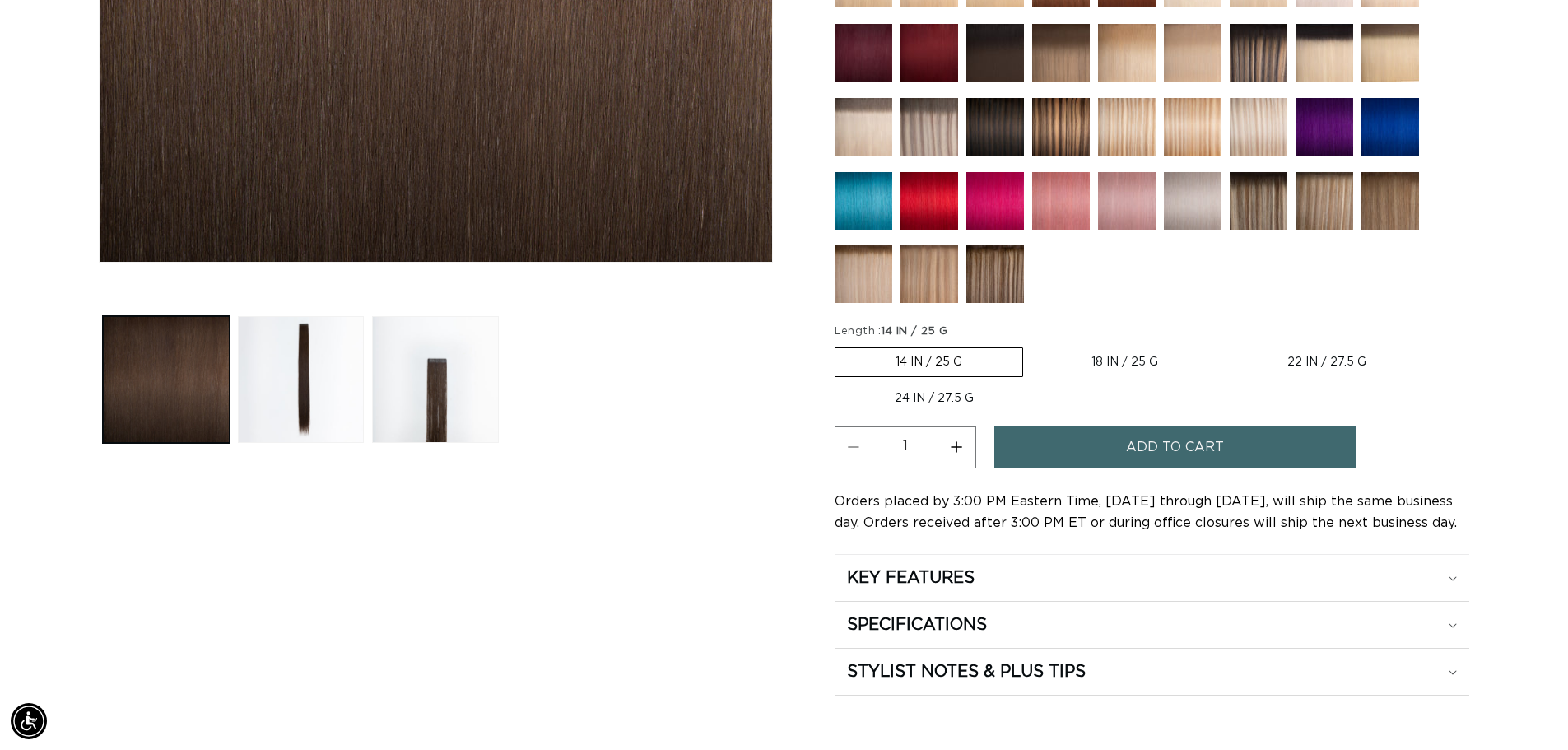
click at [966, 451] on button "Increase quantity for 2 Dark Brown - Tape In" at bounding box center [956, 447] width 37 height 42
type input "2"
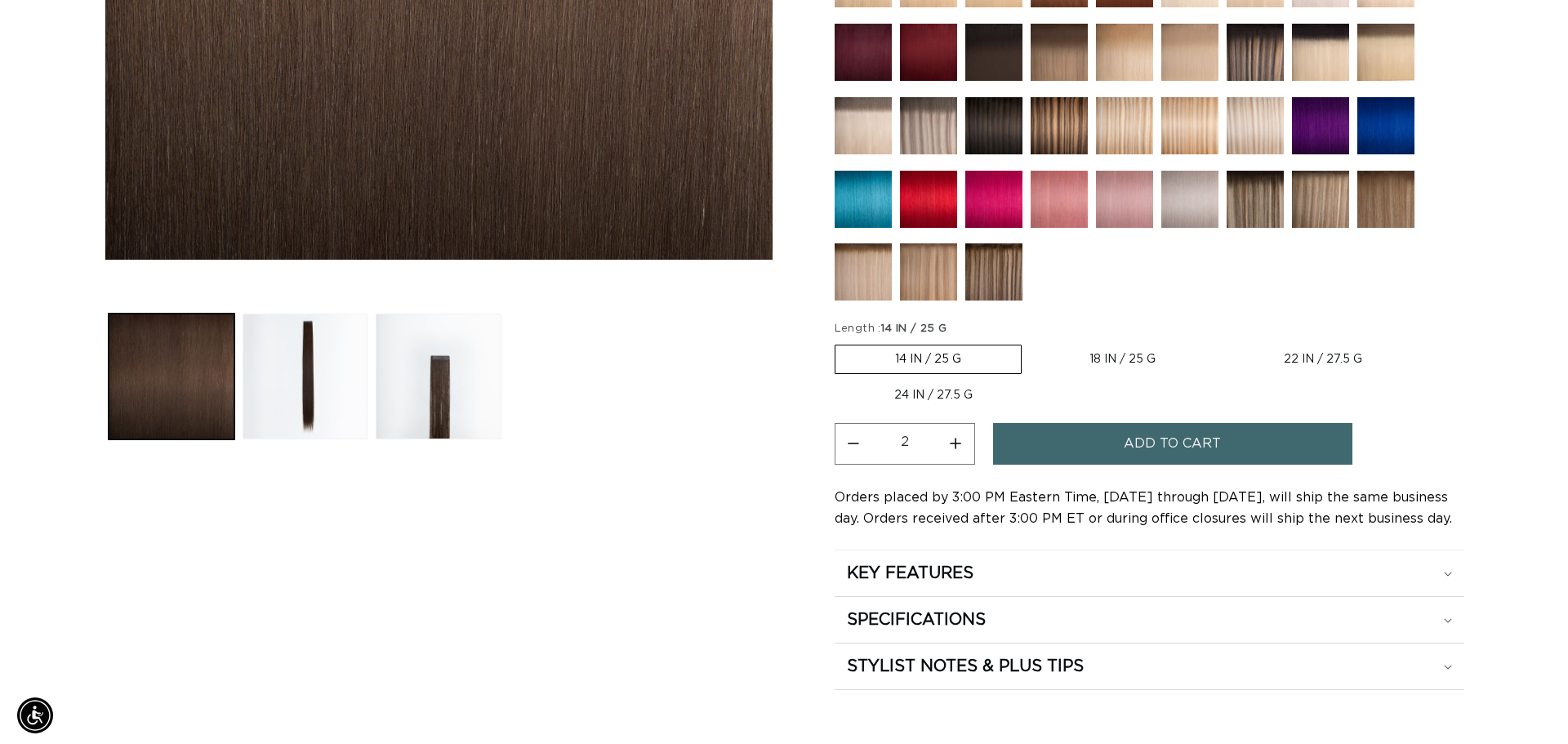
scroll to position [0, 1440]
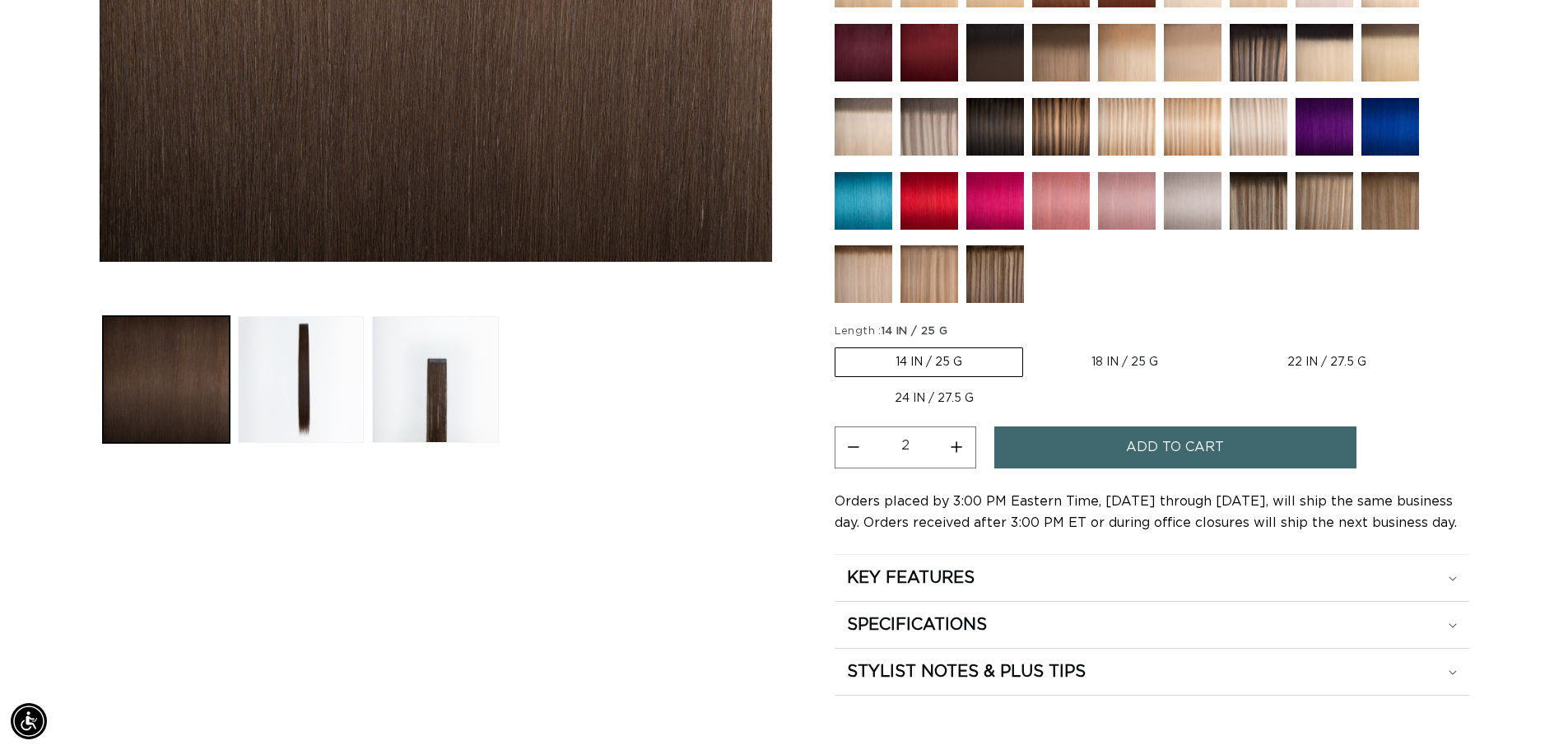
click at [1104, 450] on button "Add to cart" at bounding box center [1175, 447] width 362 height 42
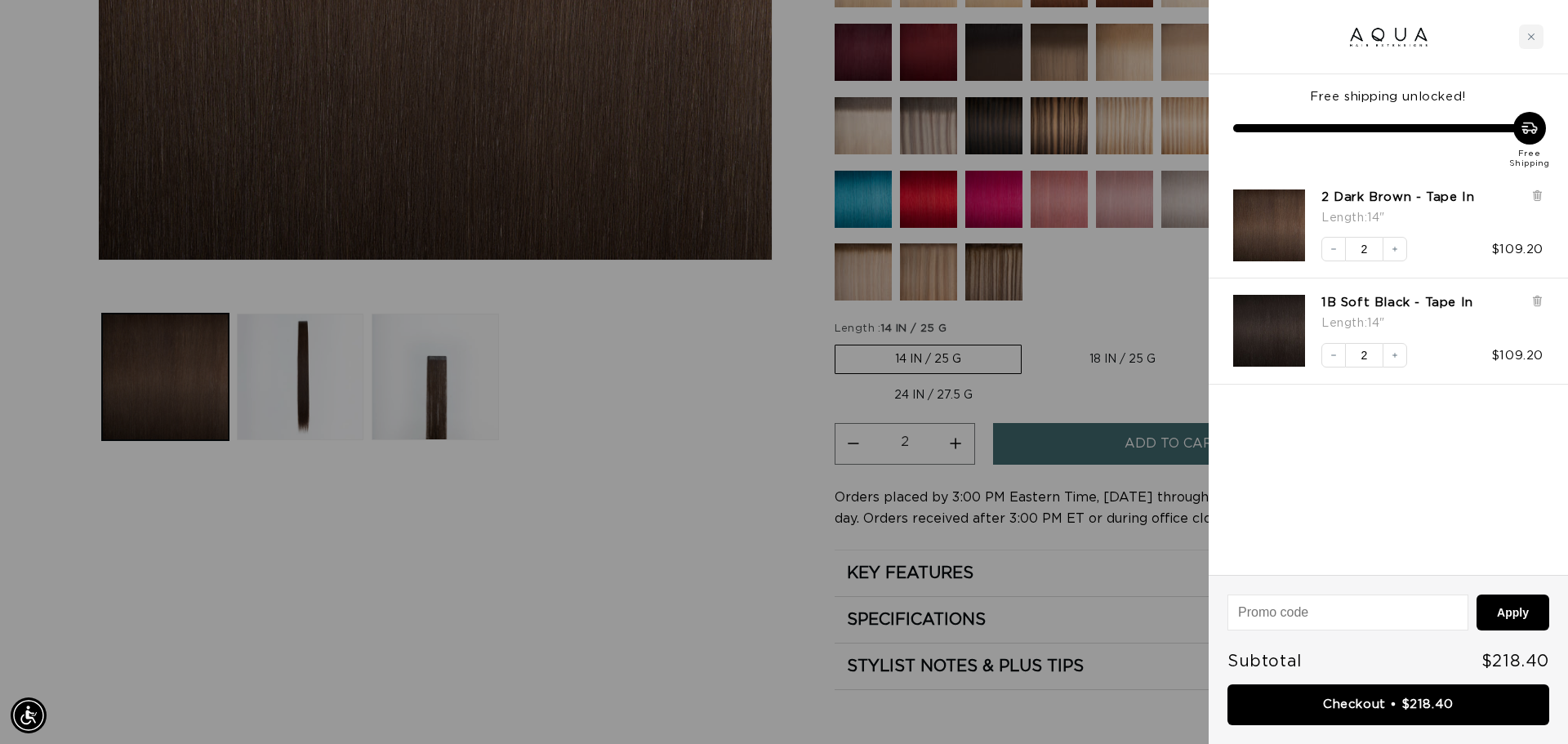
scroll to position [0, 2904]
click at [1391, 705] on link "Checkout • $218.40" at bounding box center [1389, 705] width 322 height 41
